Goal: Transaction & Acquisition: Subscribe to service/newsletter

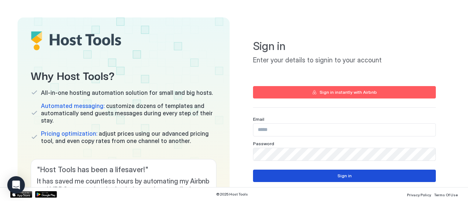
type input "**********"
click at [348, 177] on button "Sign in" at bounding box center [344, 176] width 183 height 12
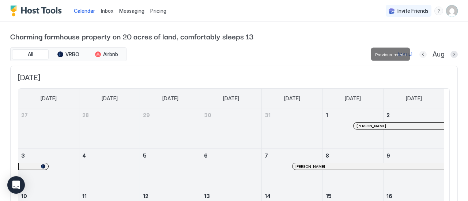
click at [419, 56] on button "Previous month" at bounding box center [422, 54] width 7 height 7
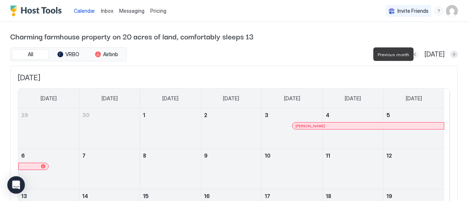
click at [419, 55] on button "Previous month" at bounding box center [414, 54] width 7 height 7
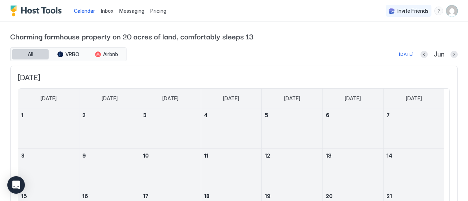
click at [42, 56] on button "All" at bounding box center [30, 54] width 37 height 10
click at [450, 57] on button "Next month" at bounding box center [453, 54] width 7 height 7
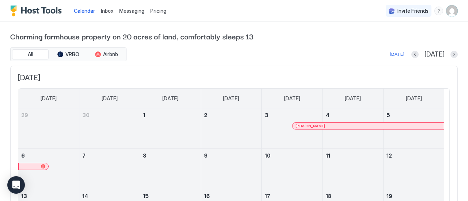
click at [154, 11] on span "Pricing" at bounding box center [158, 11] width 16 height 7
